Goal: Navigation & Orientation: Find specific page/section

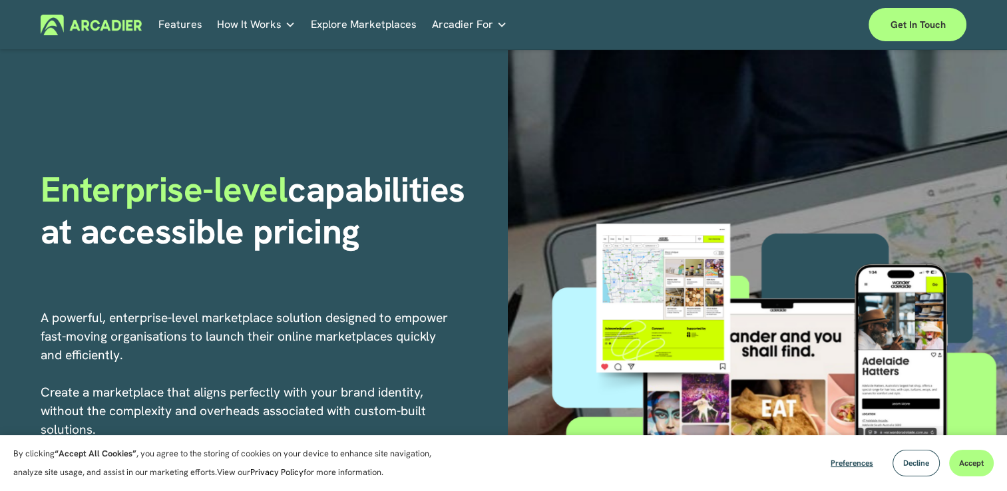
click at [0, 0] on link "Auto Parts We streamline and improve operations through our Auto Parts market p…" at bounding box center [0, 0] width 0 height 0
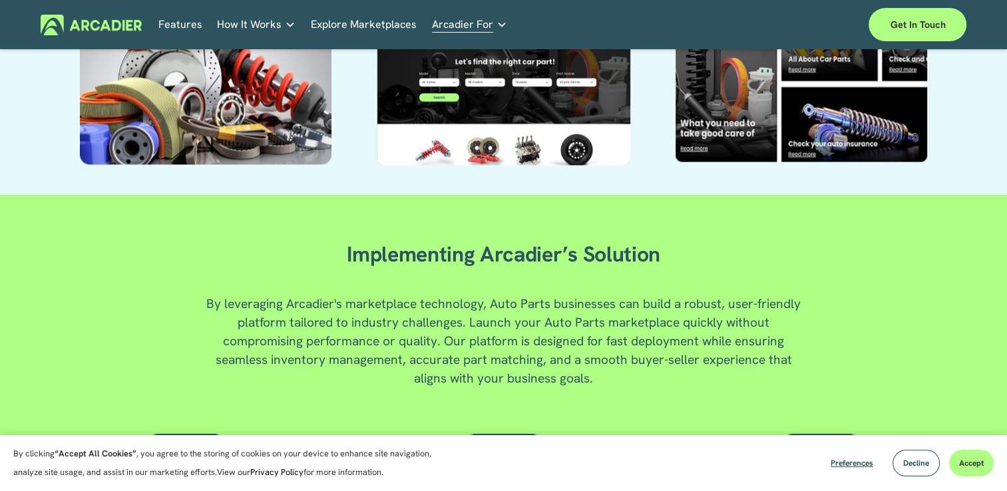
scroll to position [1464, 0]
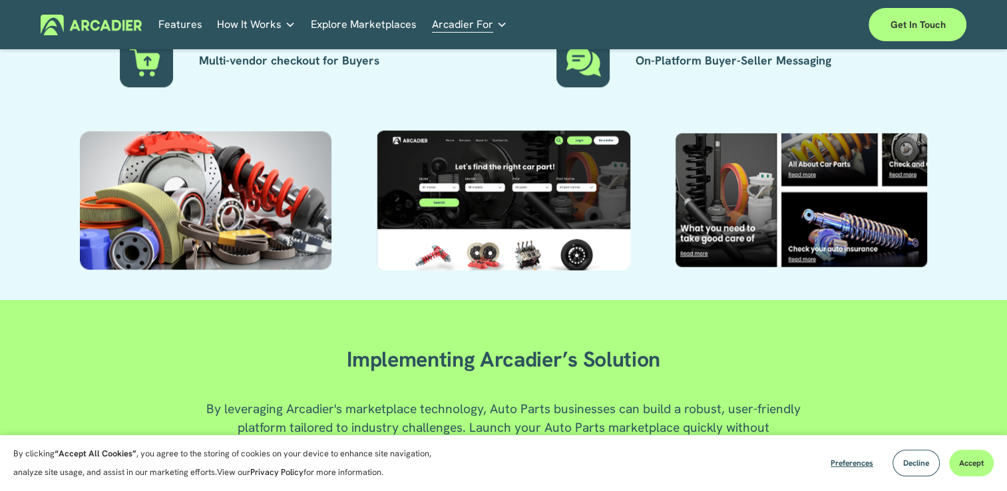
click at [374, 25] on link "Explore Marketplaces" at bounding box center [364, 25] width 106 height 21
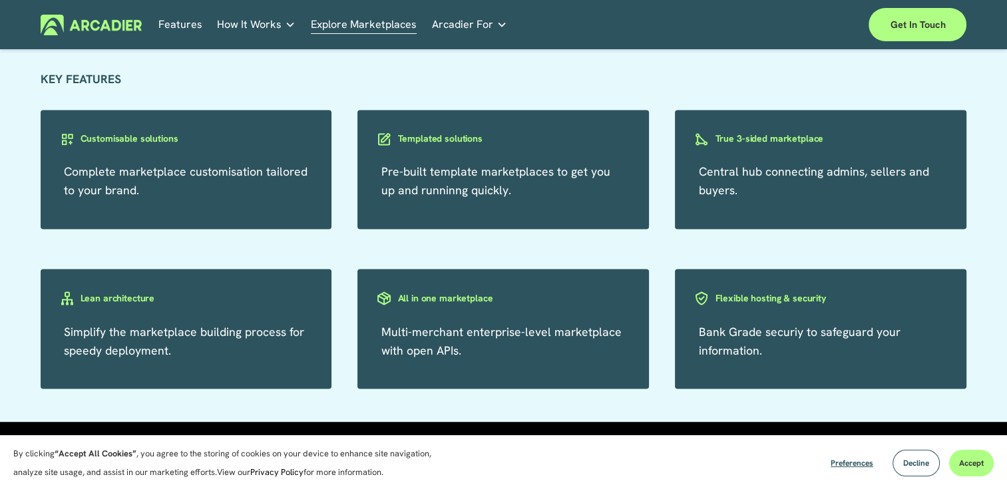
scroll to position [2164, 0]
